Goal: Check status: Check status

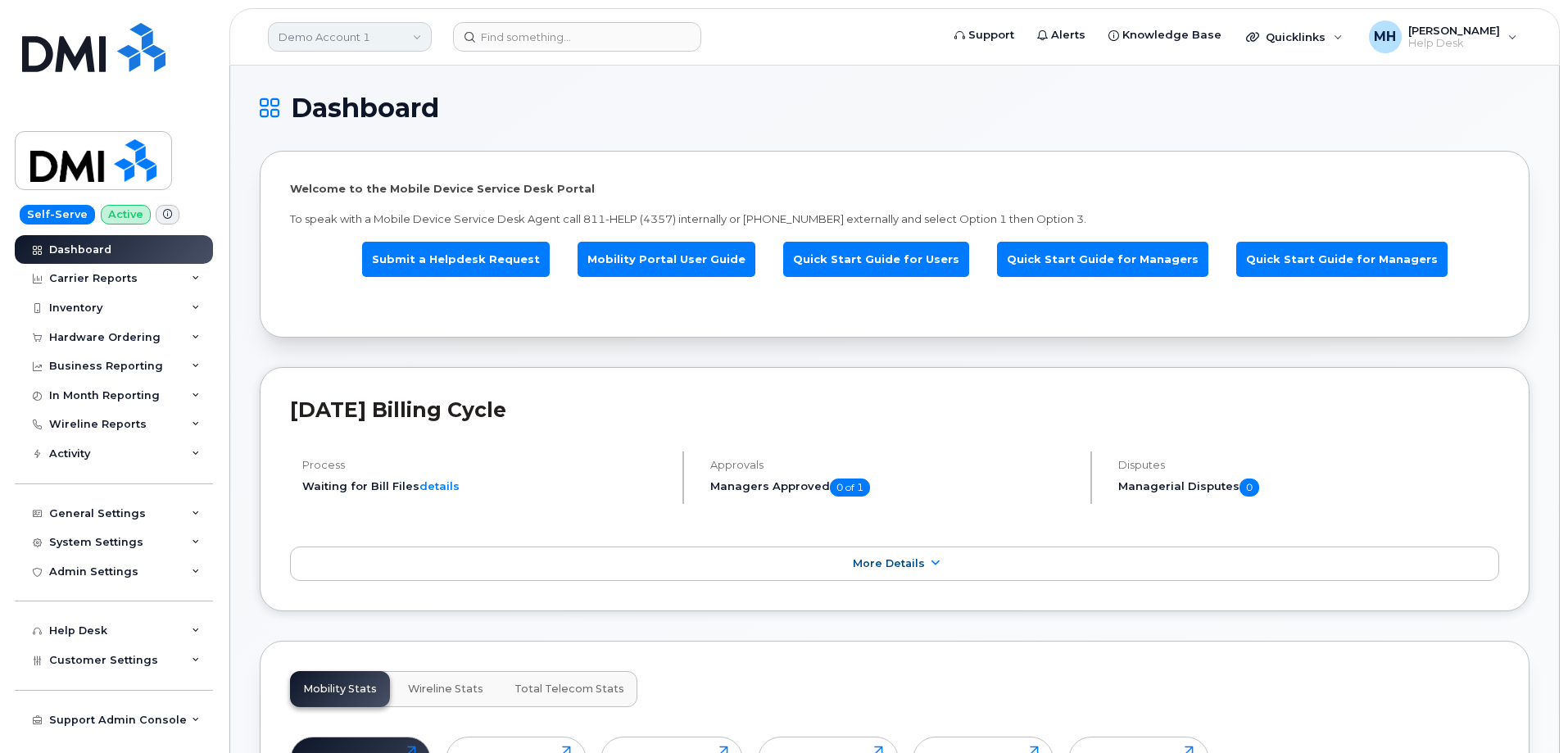
click at [346, 41] on link "Demo Account 1" at bounding box center [350, 37] width 164 height 29
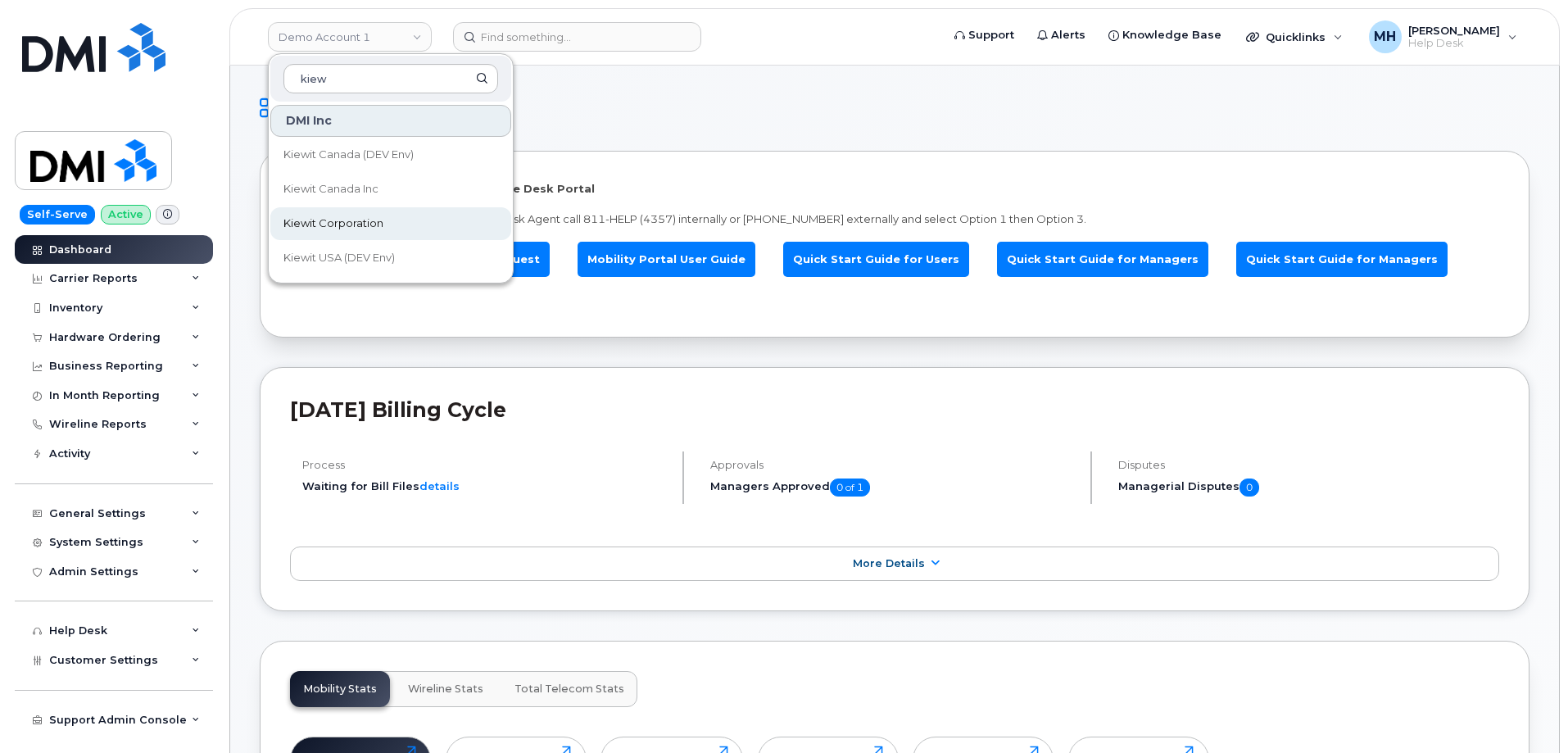
type input "kiew"
click at [316, 222] on span "Kiewit Corporation" at bounding box center [333, 223] width 100 height 16
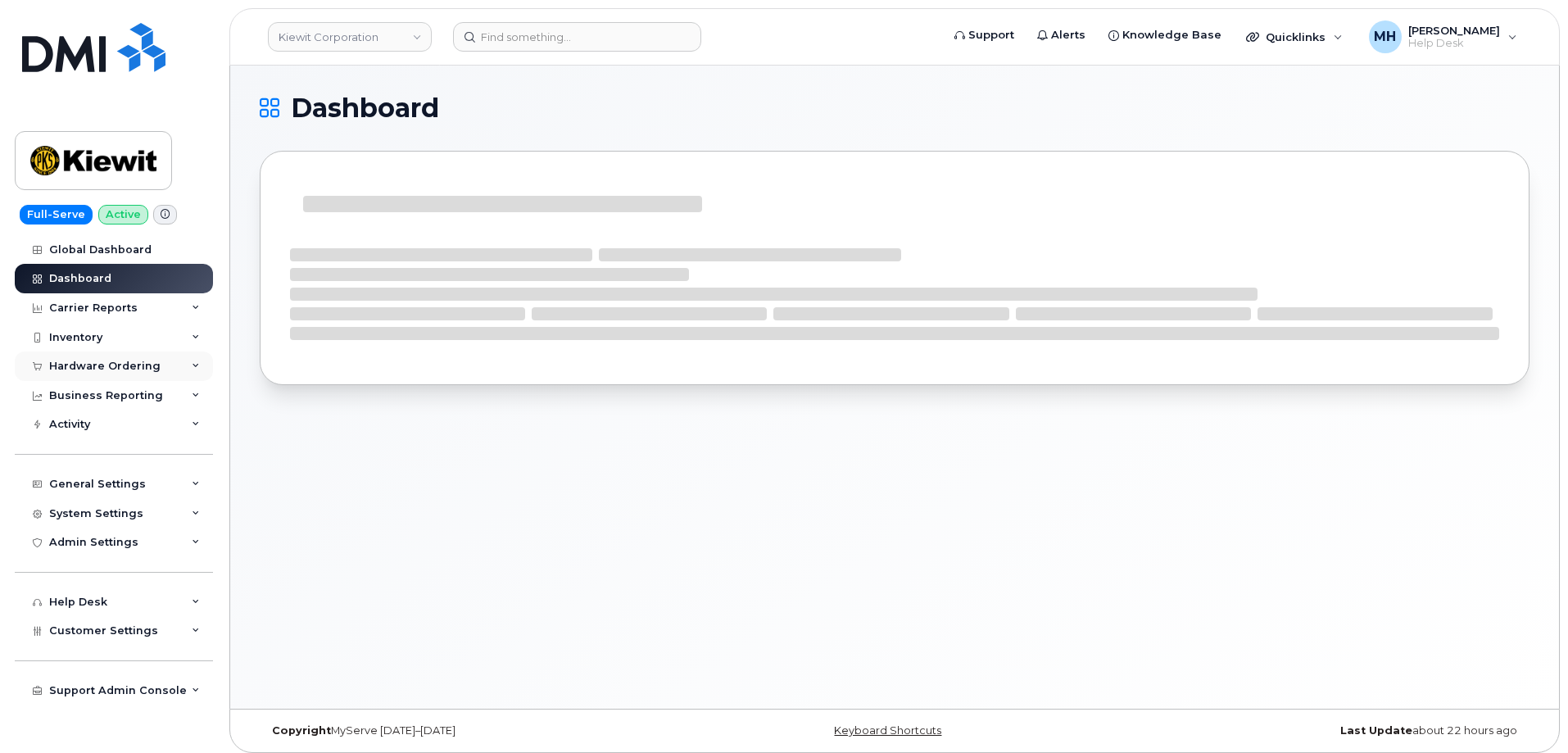
click at [135, 359] on div "Hardware Ordering" at bounding box center [105, 365] width 111 height 13
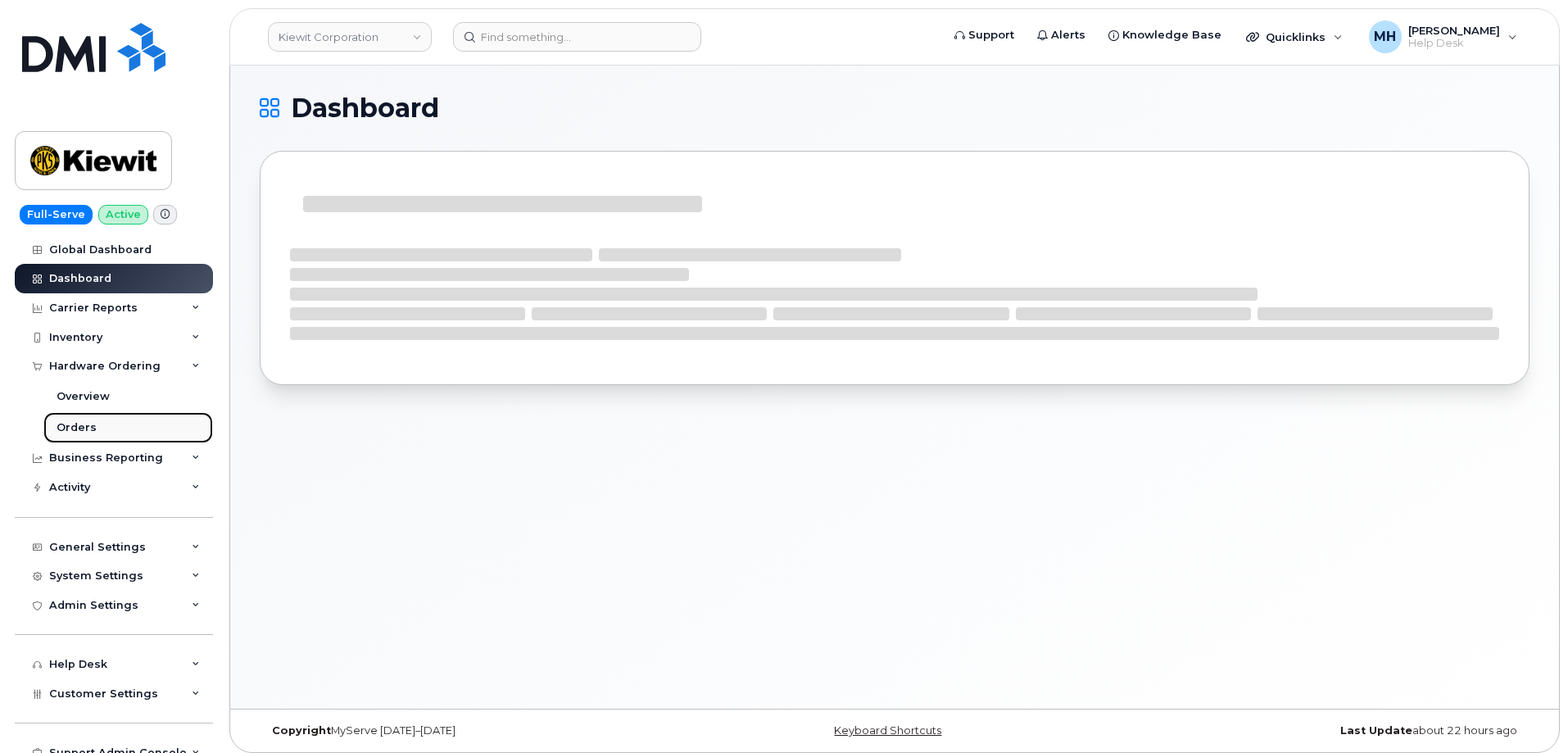
click at [107, 418] on link "Orders" at bounding box center [128, 427] width 169 height 31
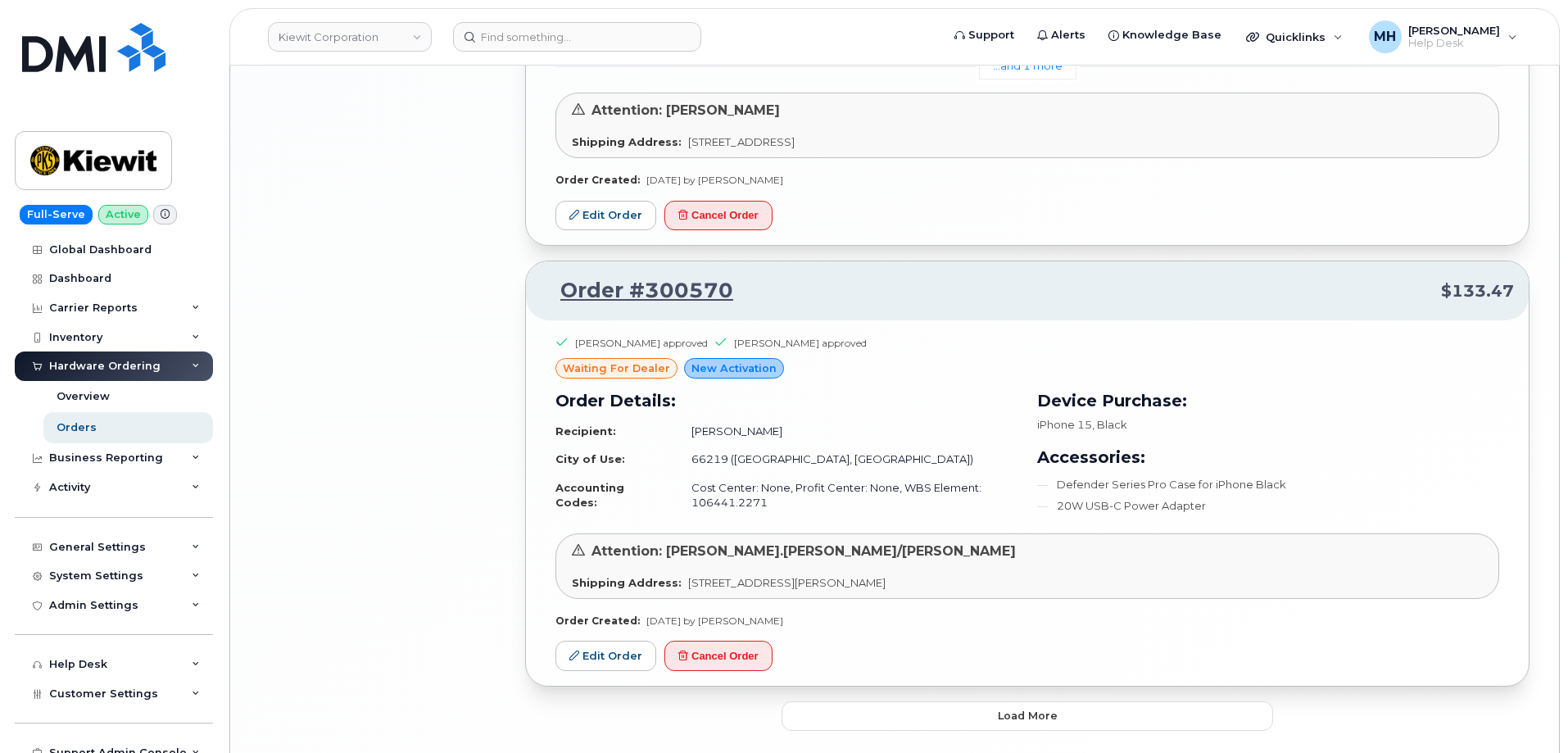
scroll to position [3643, 0]
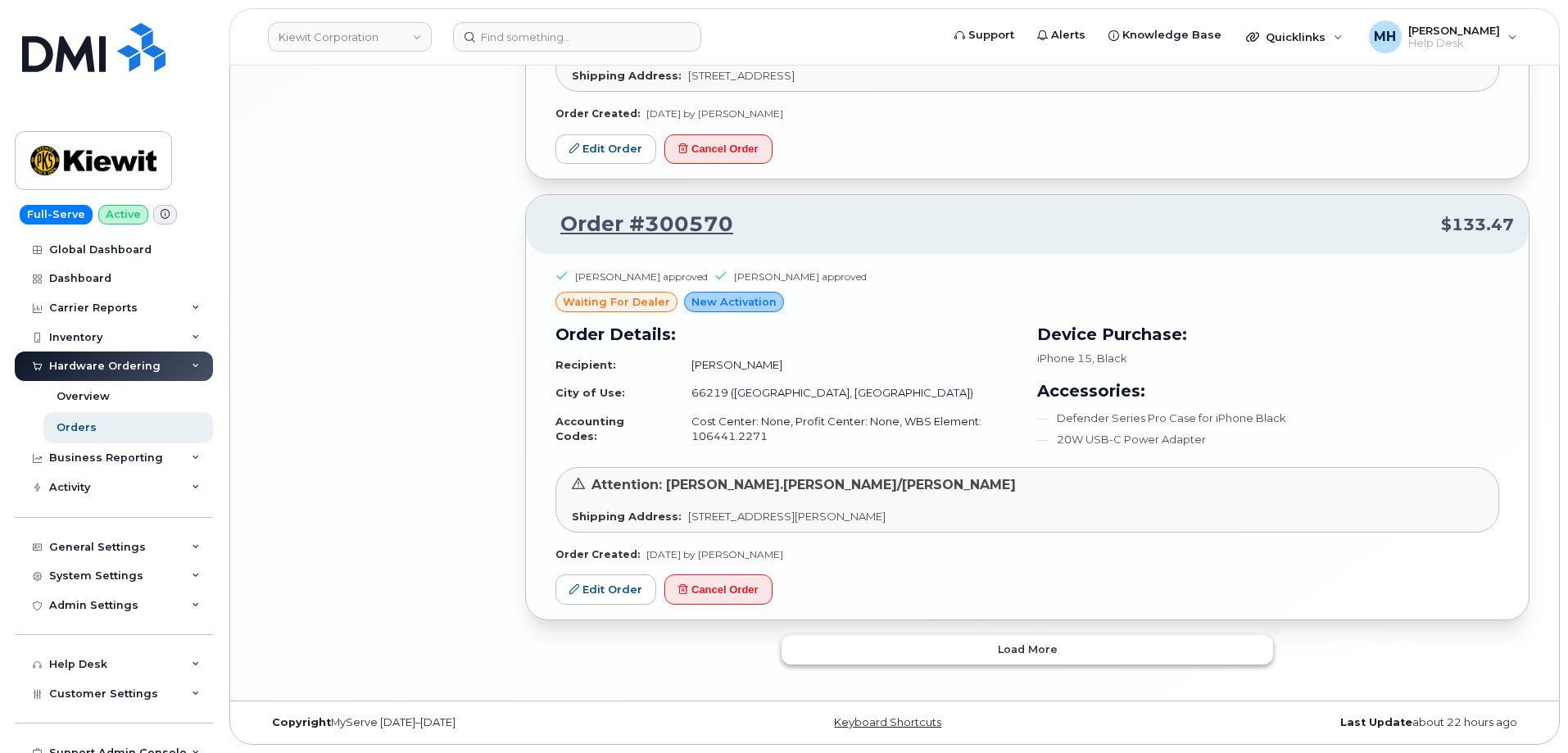
click at [867, 636] on button "Load more" at bounding box center [1027, 649] width 492 height 29
click at [857, 656] on div "Loading..." at bounding box center [1027, 649] width 492 height 29
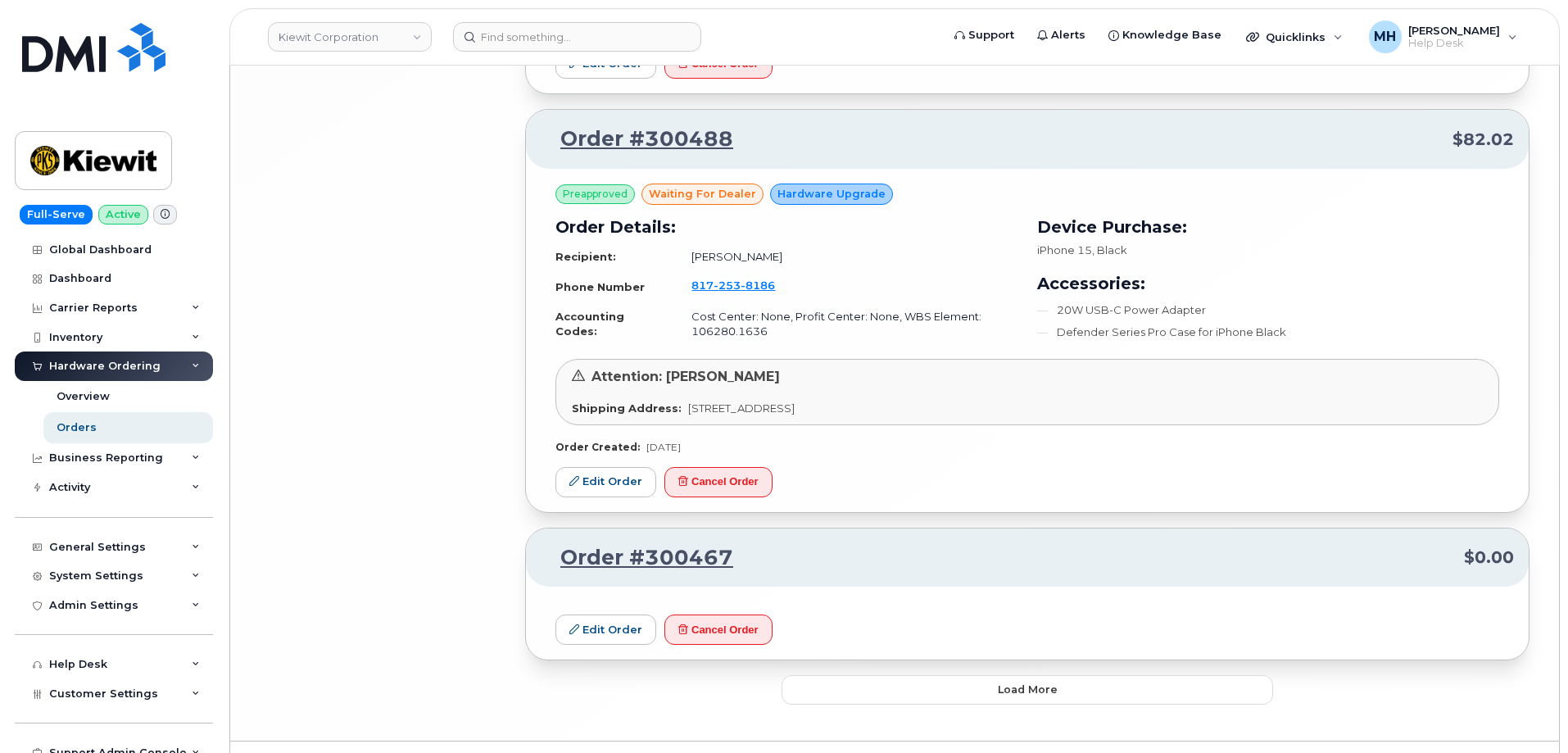
scroll to position [6671, 0]
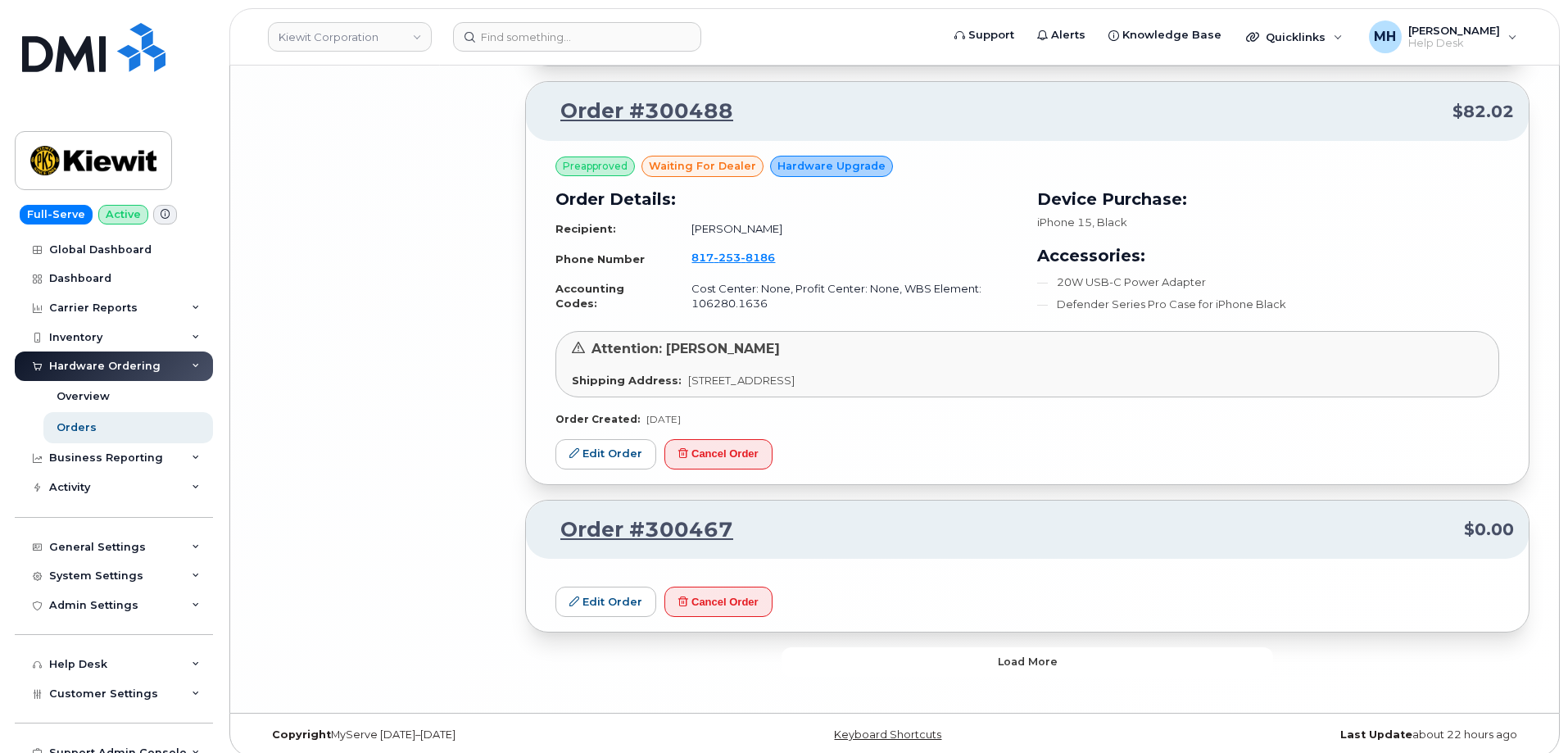
click at [835, 658] on button "Load more" at bounding box center [1027, 661] width 492 height 29
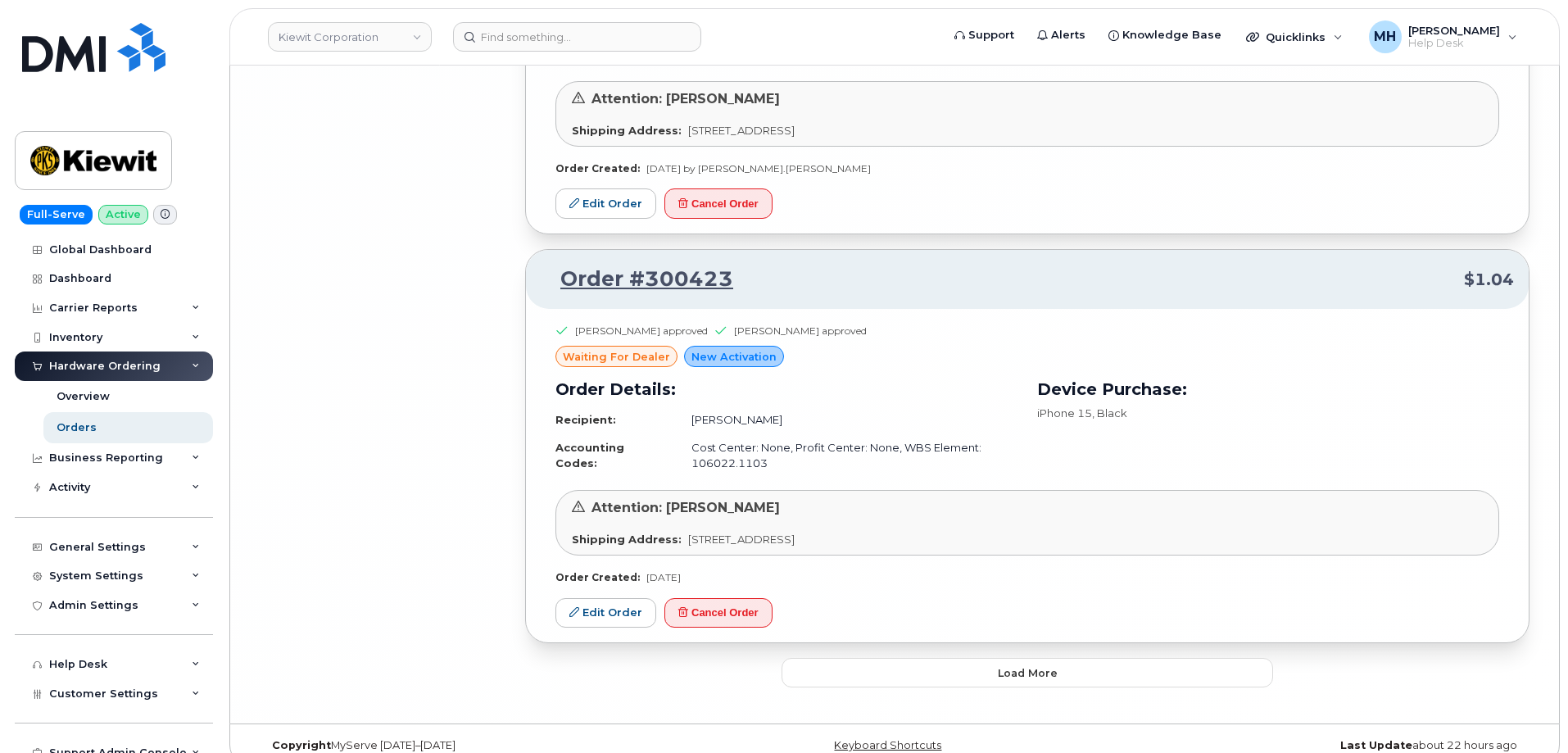
scroll to position [10610, 0]
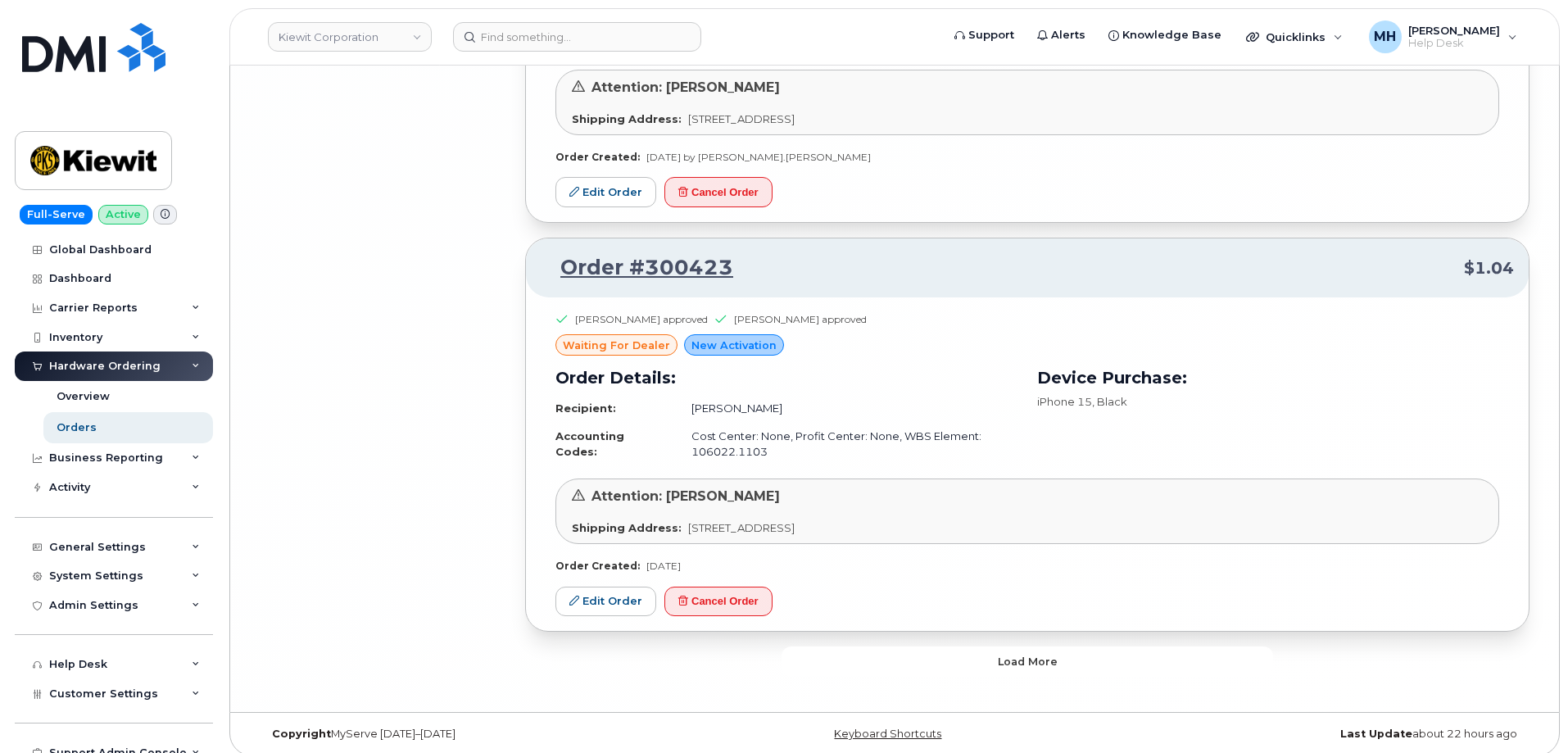
click at [968, 646] on button "Load more" at bounding box center [1027, 661] width 492 height 29
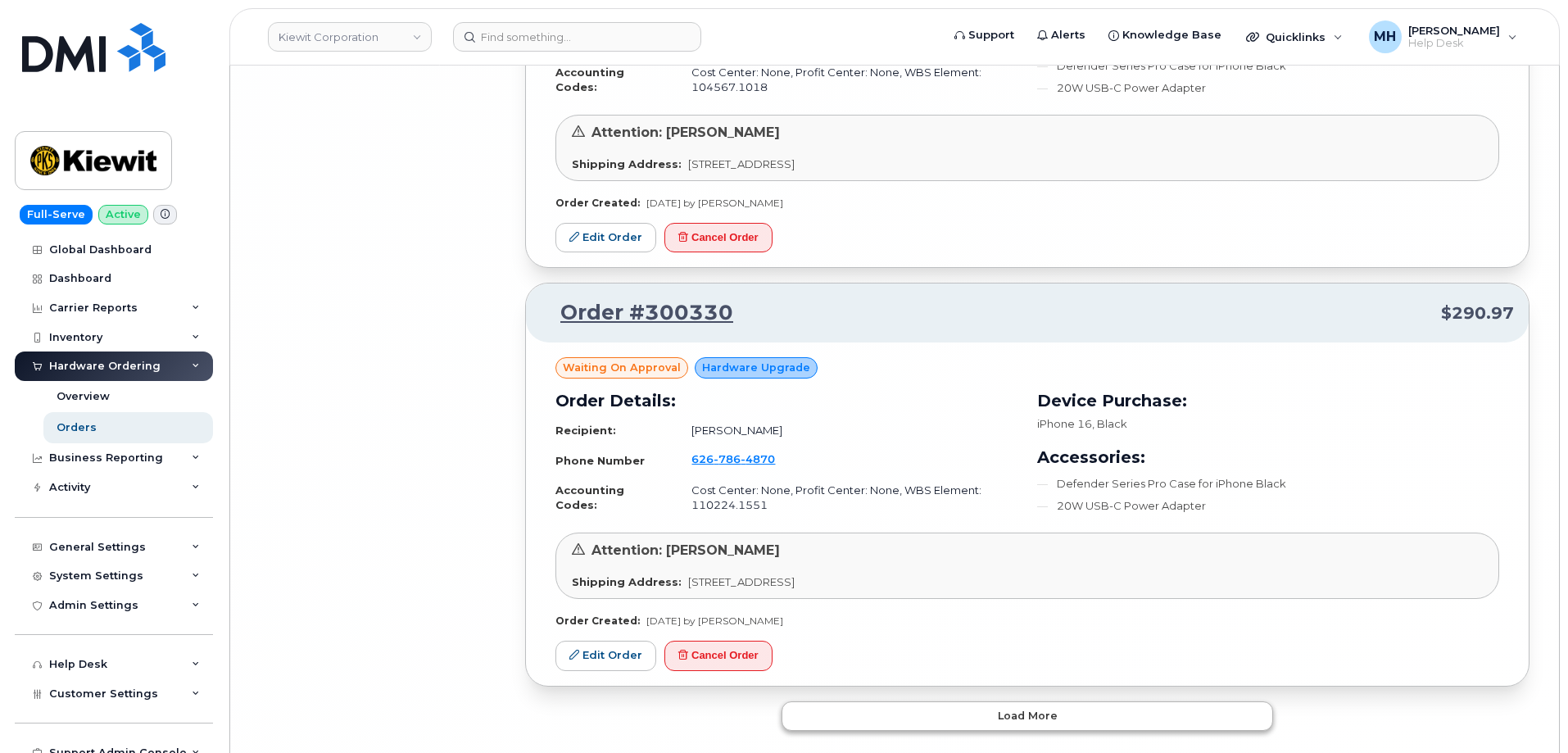
scroll to position [14127, 0]
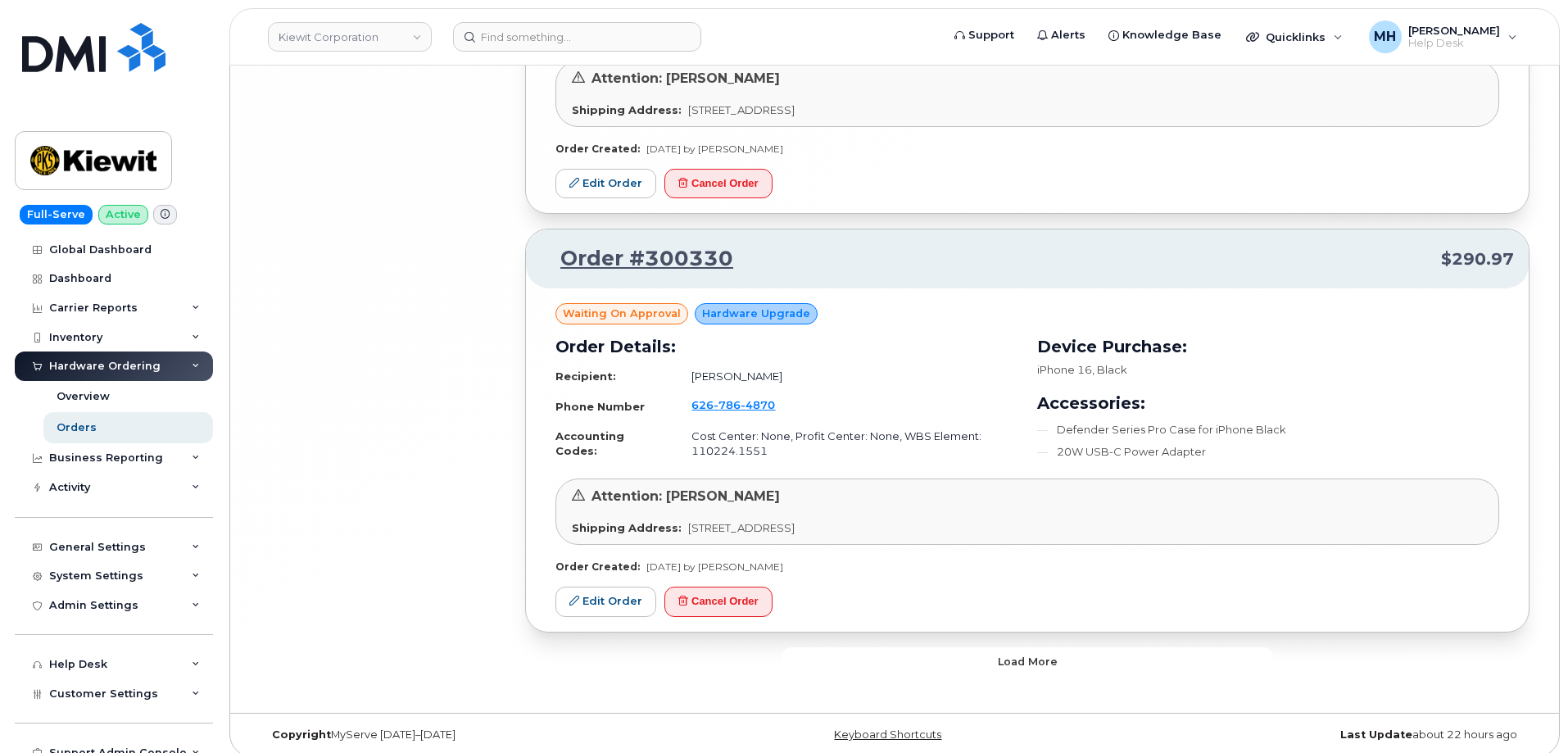
drag, startPoint x: 829, startPoint y: 646, endPoint x: 773, endPoint y: 659, distance: 57.5
click at [822, 647] on button "Load more" at bounding box center [1027, 661] width 492 height 29
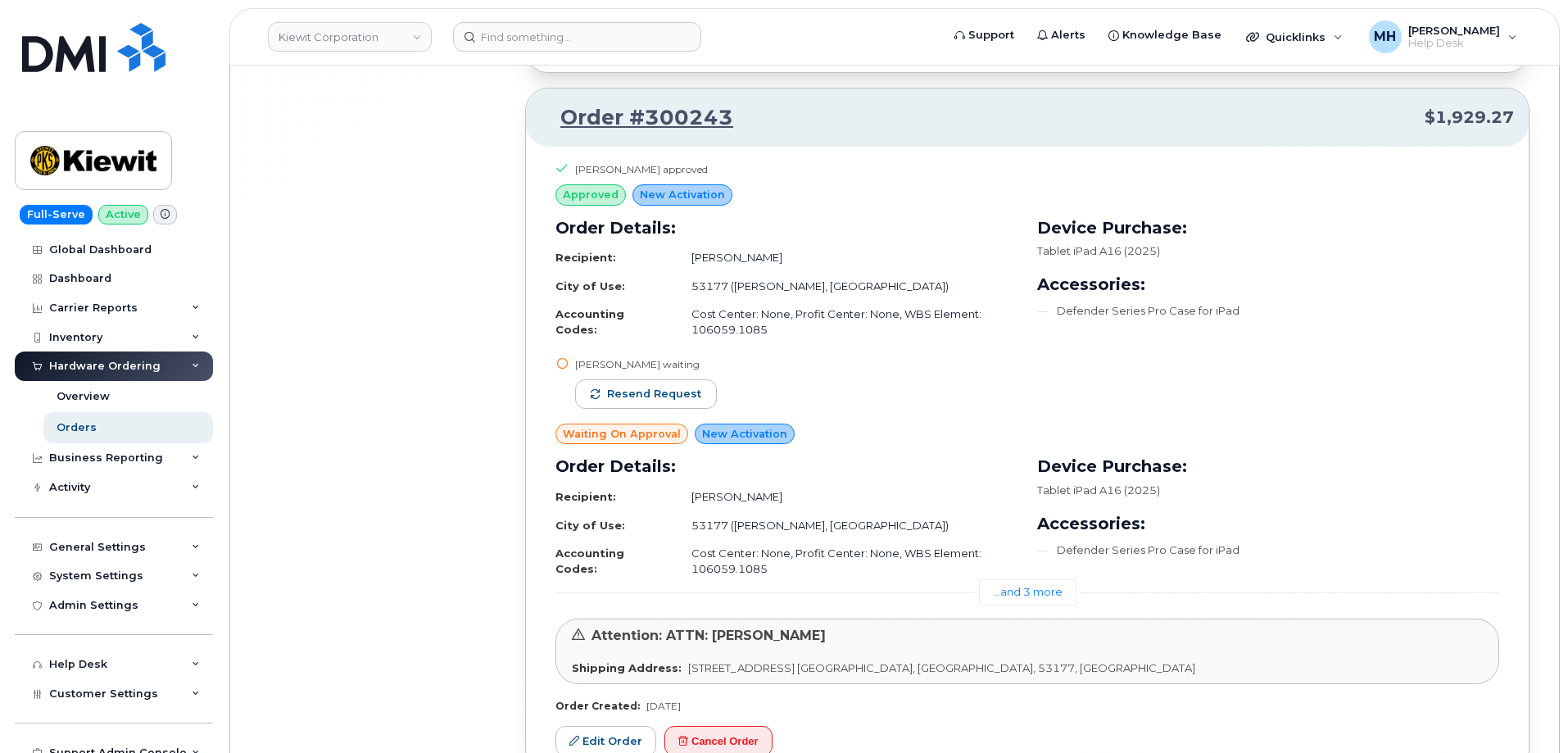
scroll to position [18186, 0]
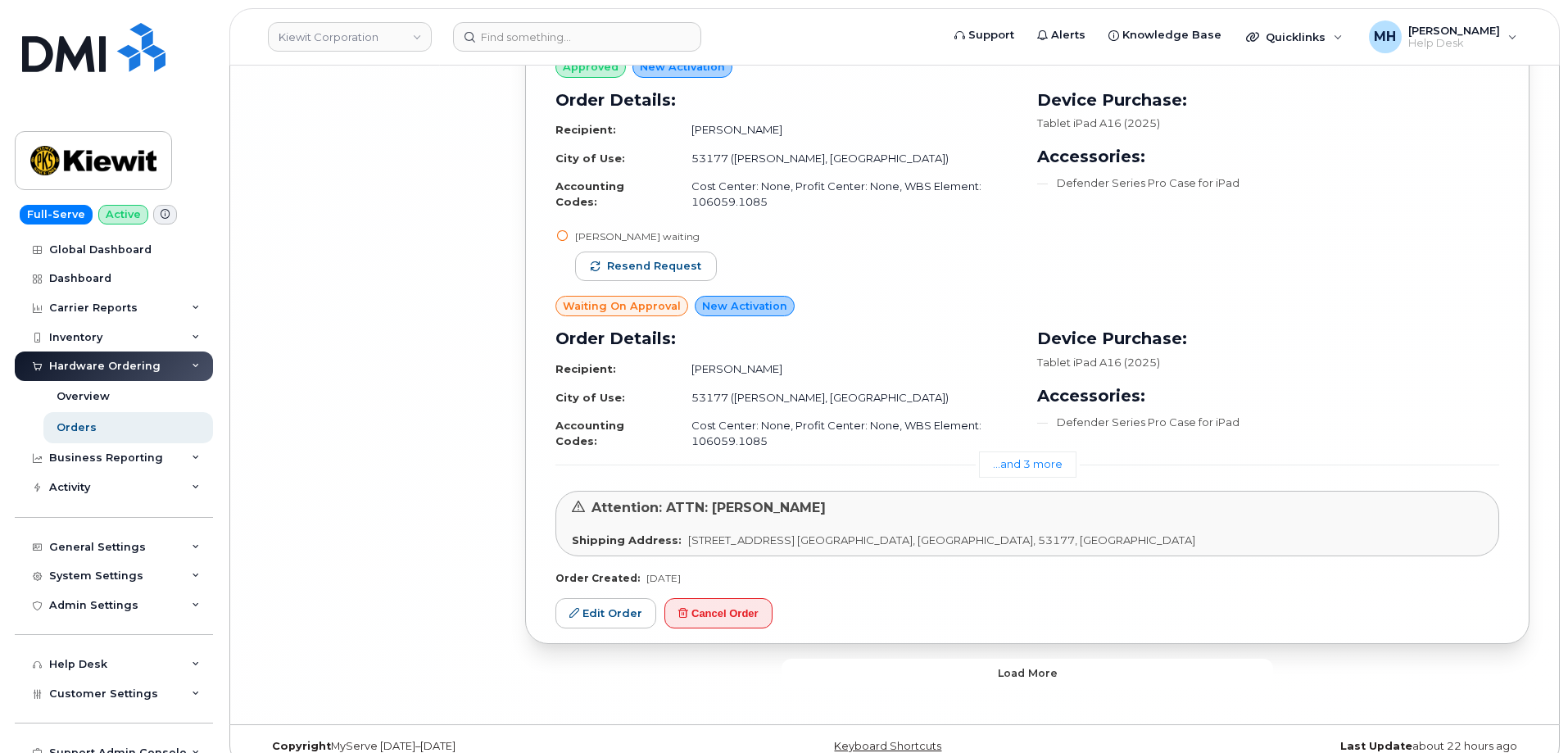
click at [962, 659] on button "Load more" at bounding box center [1027, 674] width 492 height 29
